Goal: Feedback & Contribution: Submit feedback/report problem

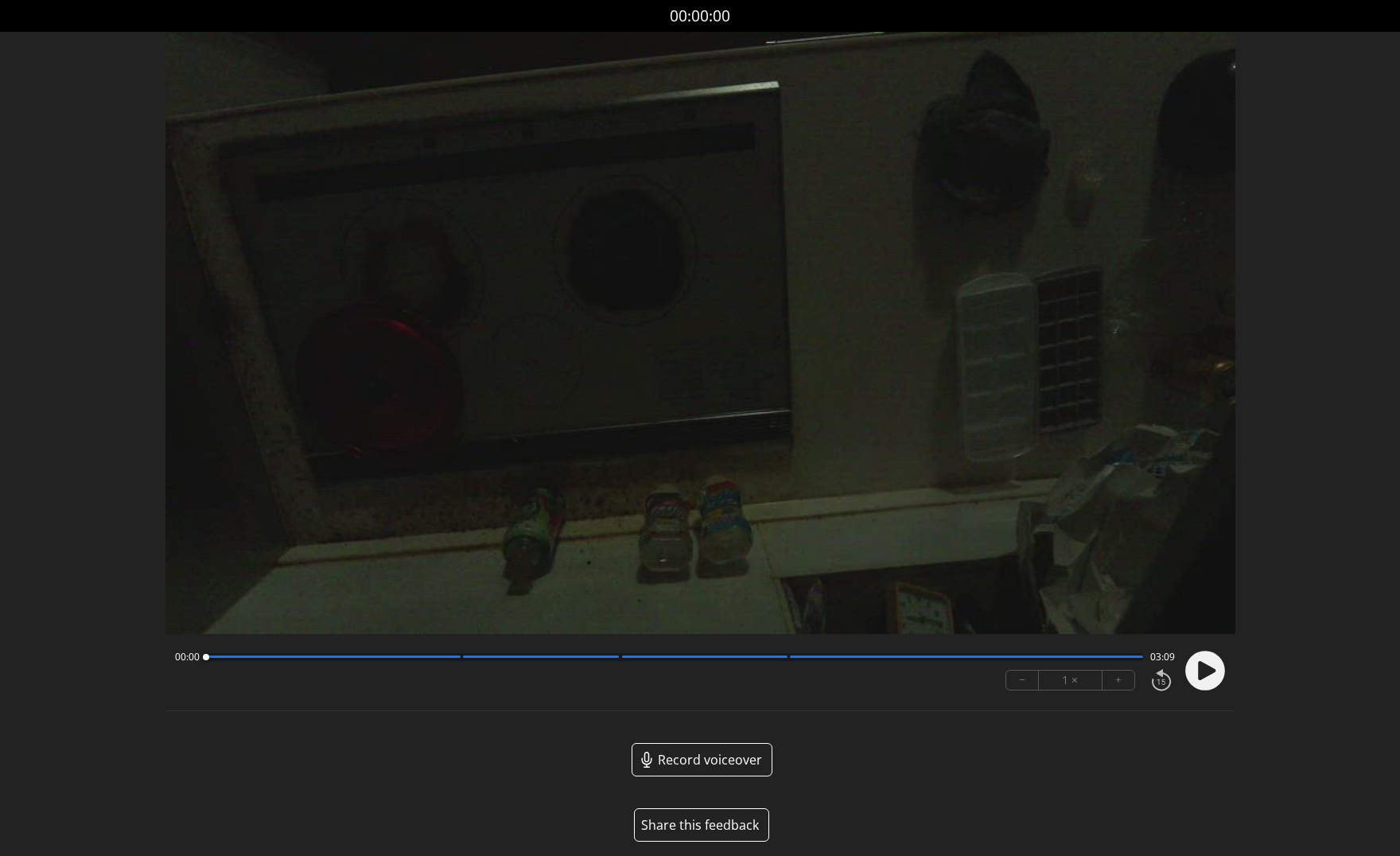
click at [1208, 662] on circle at bounding box center [1205, 671] width 40 height 40
click at [1208, 662] on icon at bounding box center [1208, 670] width 4 height 17
click at [698, 826] on button "Share this feedback" at bounding box center [701, 825] width 135 height 34
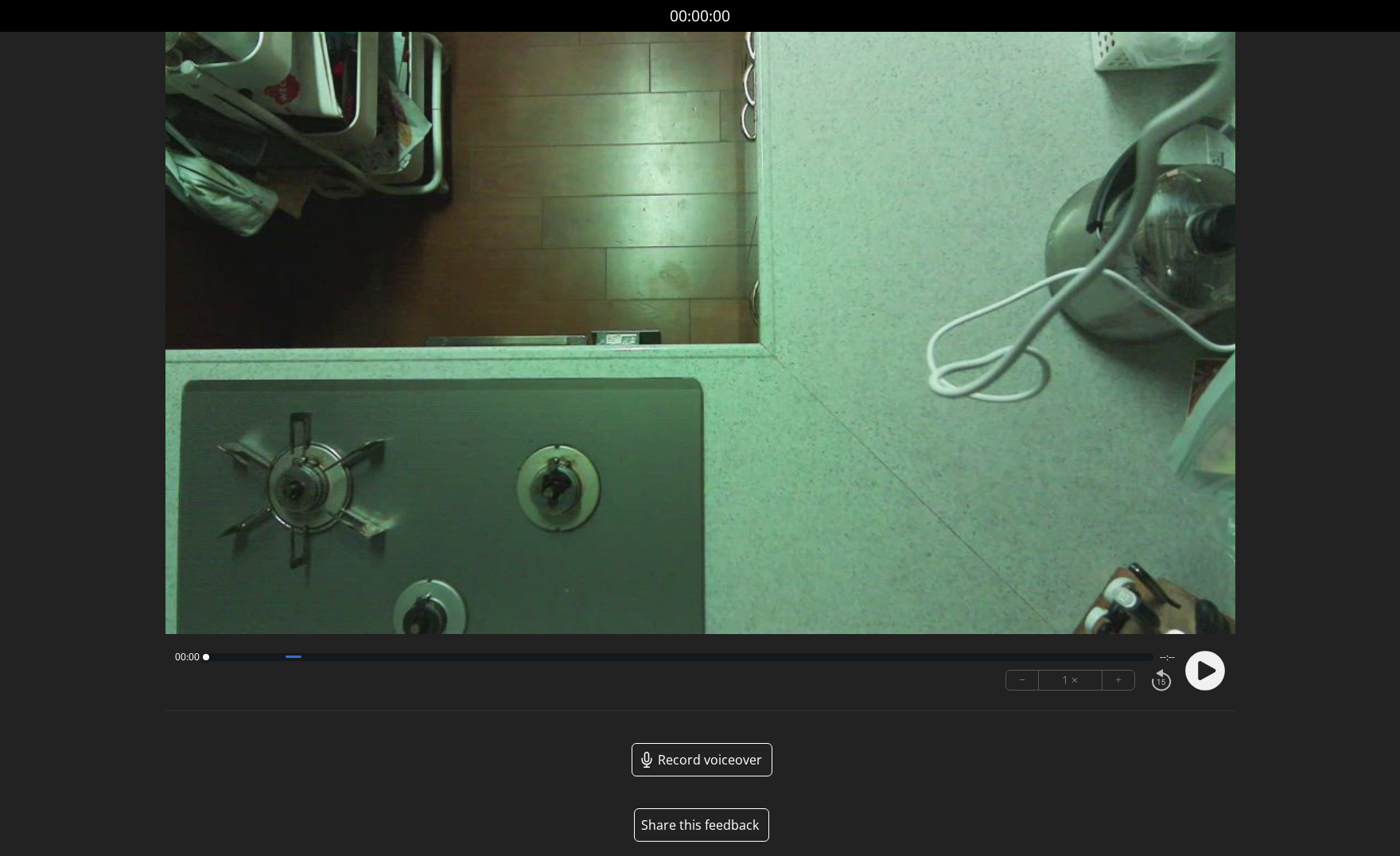
click at [687, 824] on button "Share this feedback" at bounding box center [701, 825] width 135 height 34
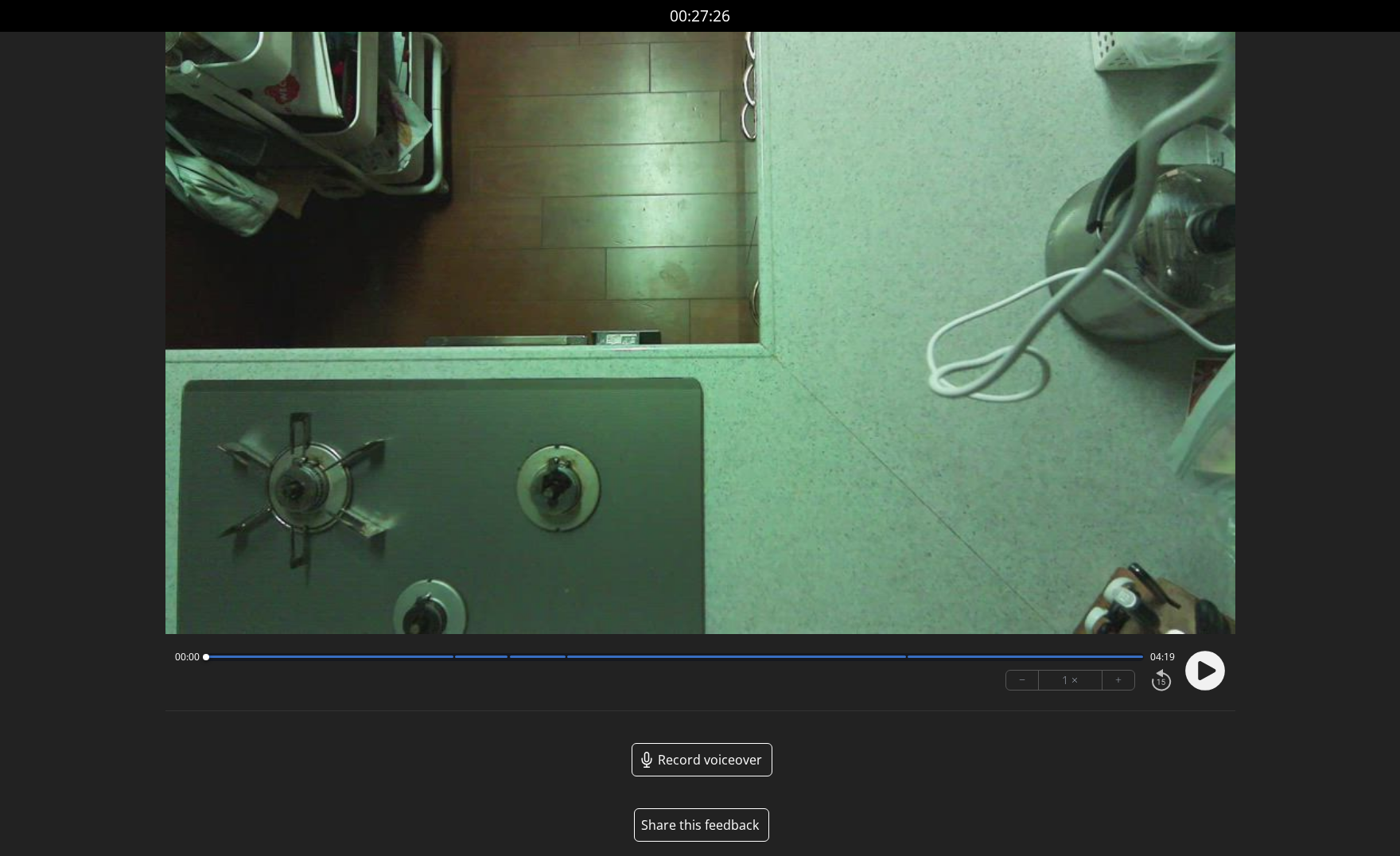
click at [683, 828] on button "Share this feedback" at bounding box center [701, 825] width 135 height 34
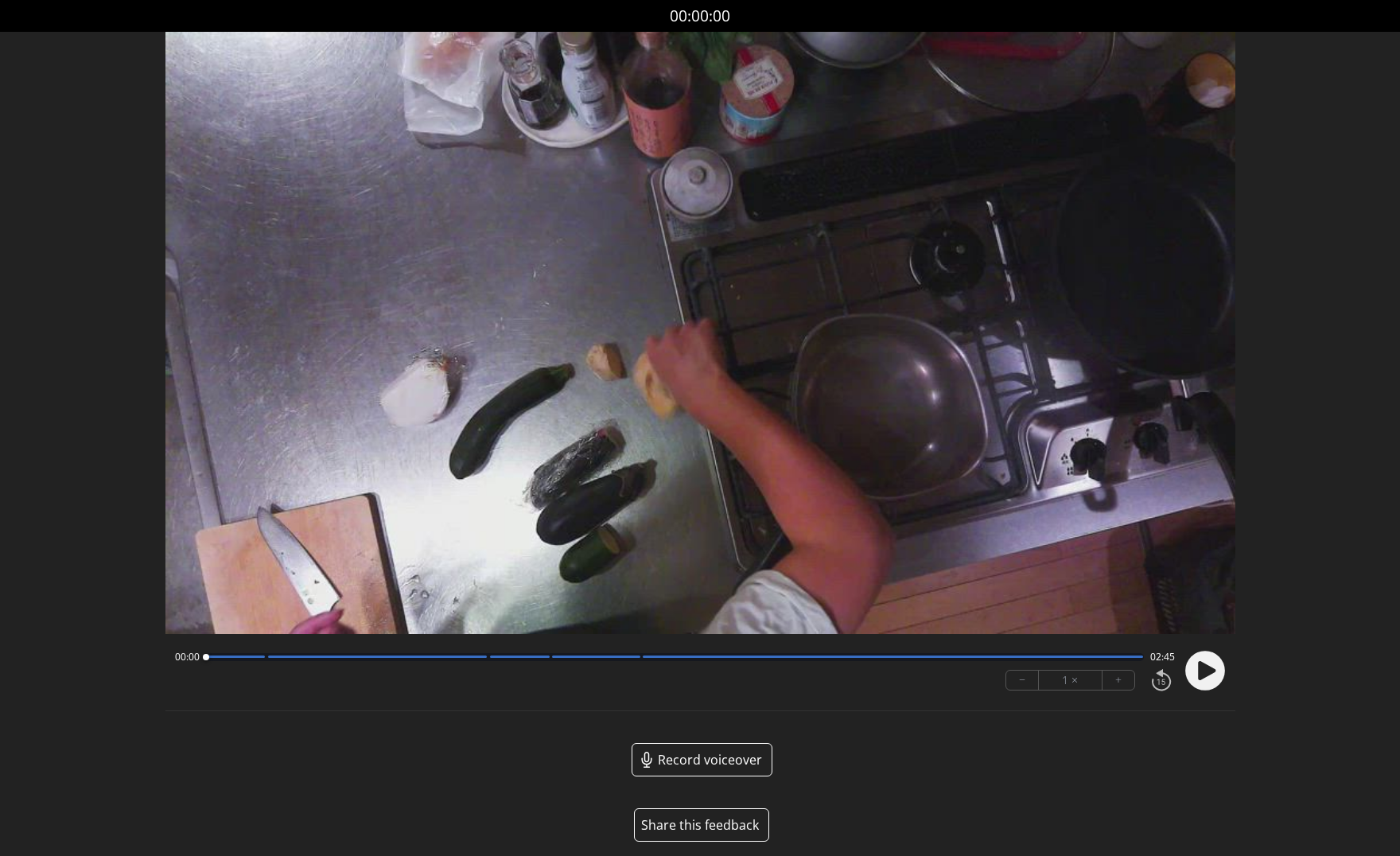
click at [724, 826] on button "Share this feedback" at bounding box center [701, 825] width 135 height 34
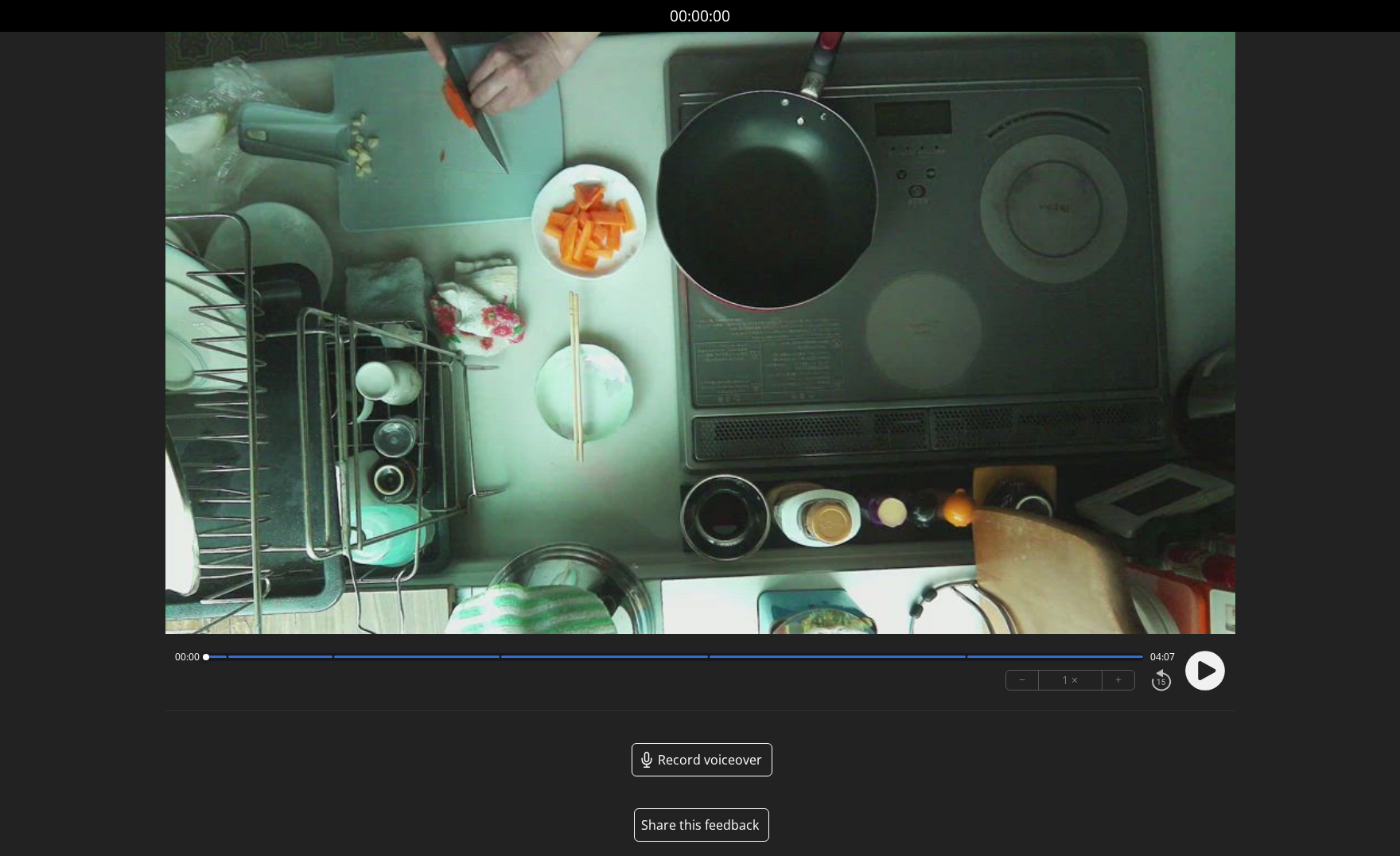
click at [699, 818] on button "Share this feedback" at bounding box center [701, 825] width 135 height 34
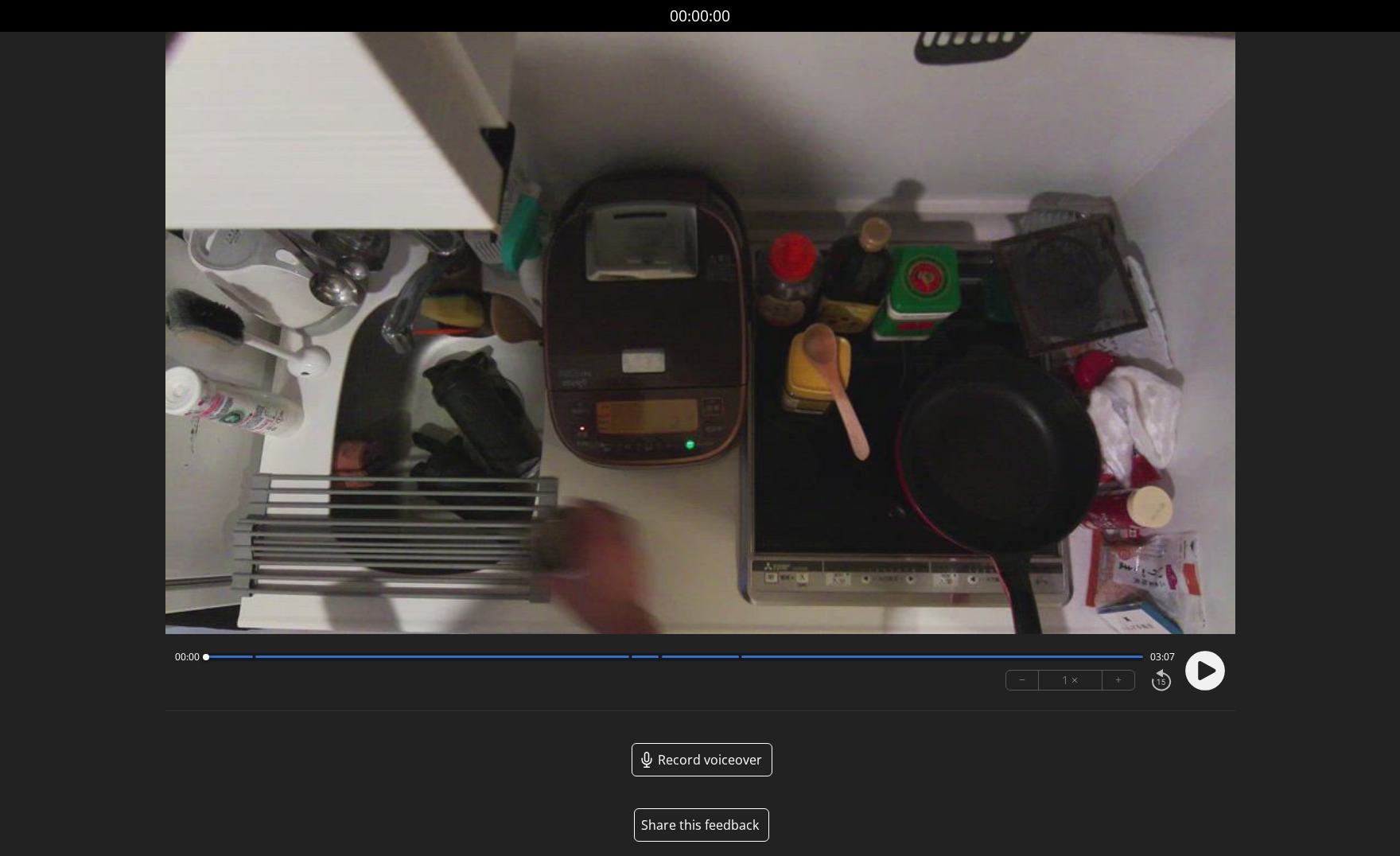
click at [702, 818] on button "Share this feedback" at bounding box center [701, 825] width 135 height 34
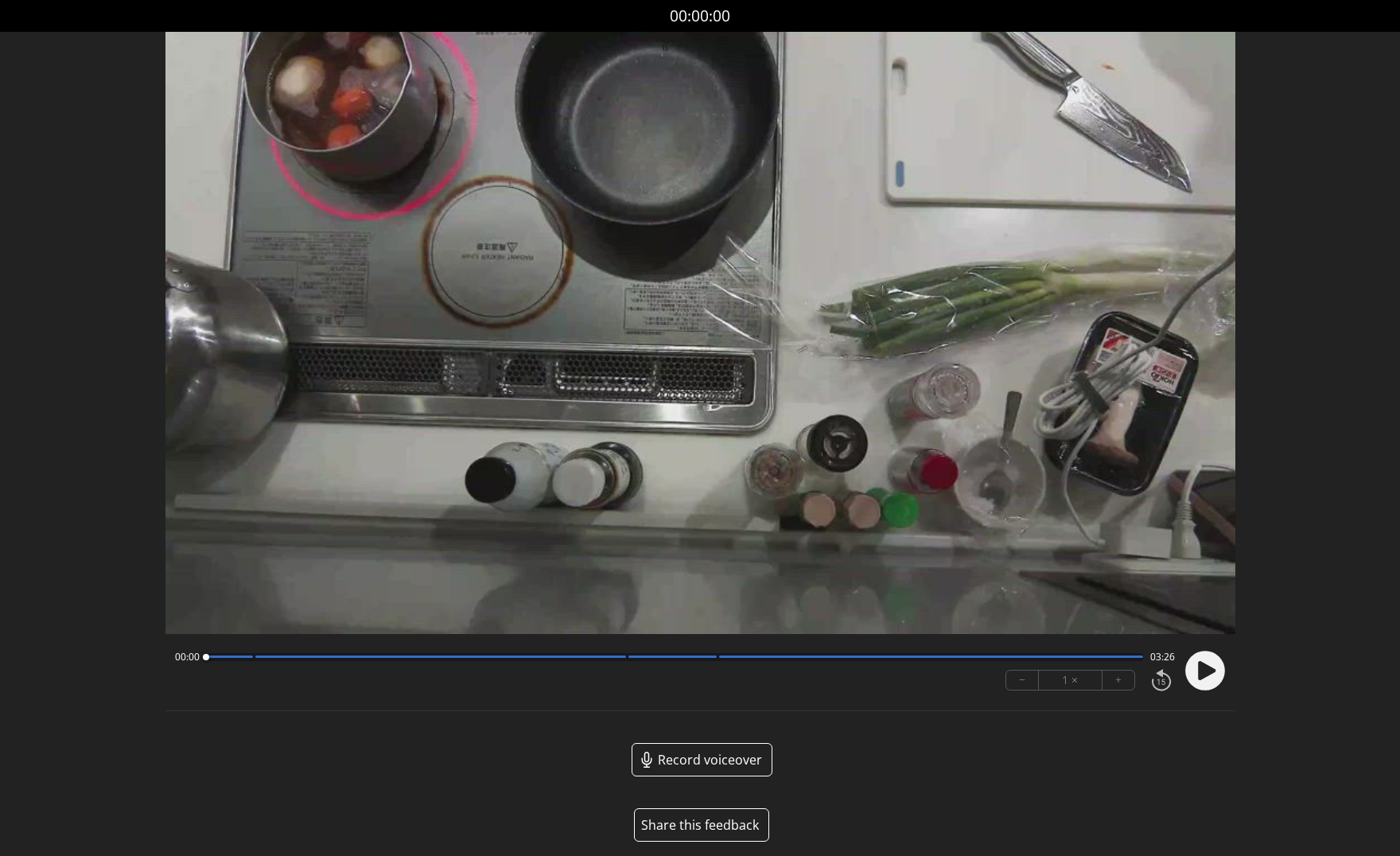
click at [711, 823] on button "Share this feedback" at bounding box center [701, 825] width 135 height 34
